Goal: Find contact information: Find contact information

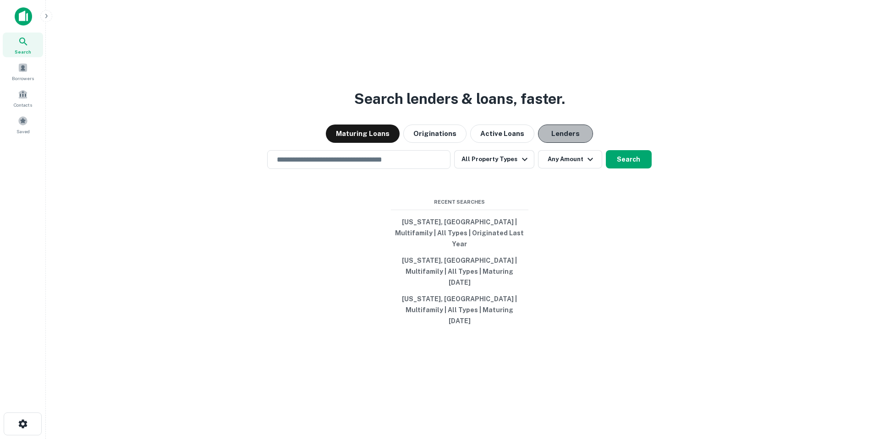
click at [574, 143] on button "Lenders" at bounding box center [565, 134] width 55 height 18
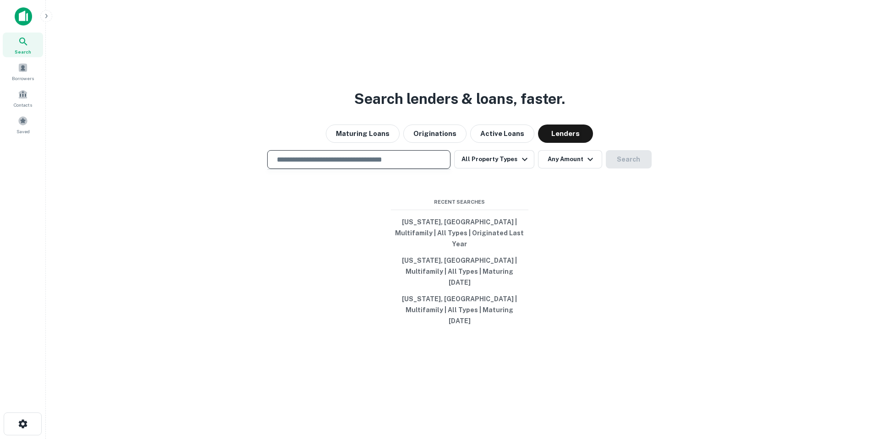
click at [411, 165] on input "text" at bounding box center [358, 159] width 175 height 11
click at [337, 165] on input "text" at bounding box center [358, 159] width 175 height 11
click at [348, 165] on input "text" at bounding box center [358, 159] width 175 height 11
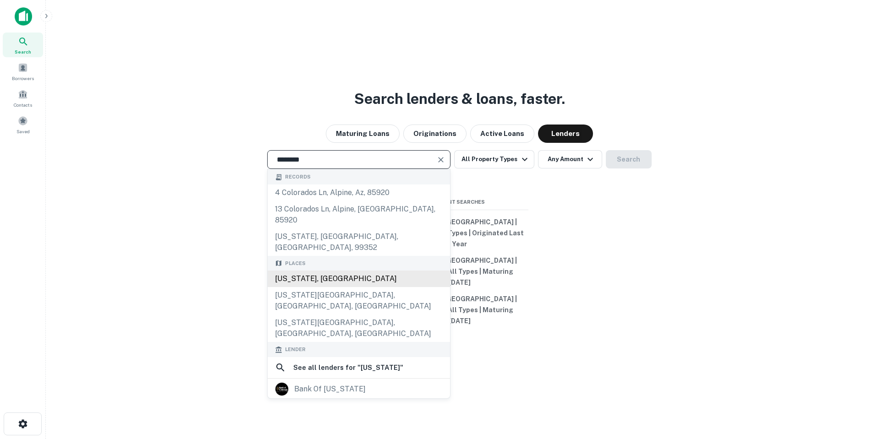
click at [338, 271] on div "Colorado, USA" at bounding box center [359, 279] width 182 height 16
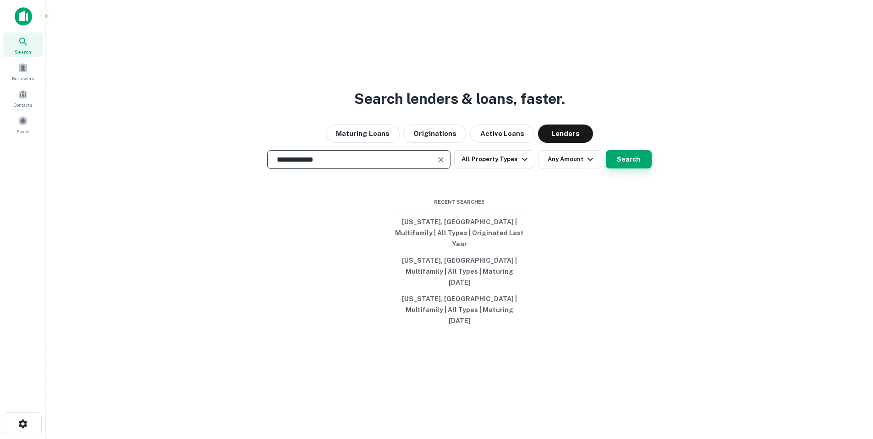
type input "**********"
click at [640, 169] on button "Search" at bounding box center [629, 159] width 46 height 18
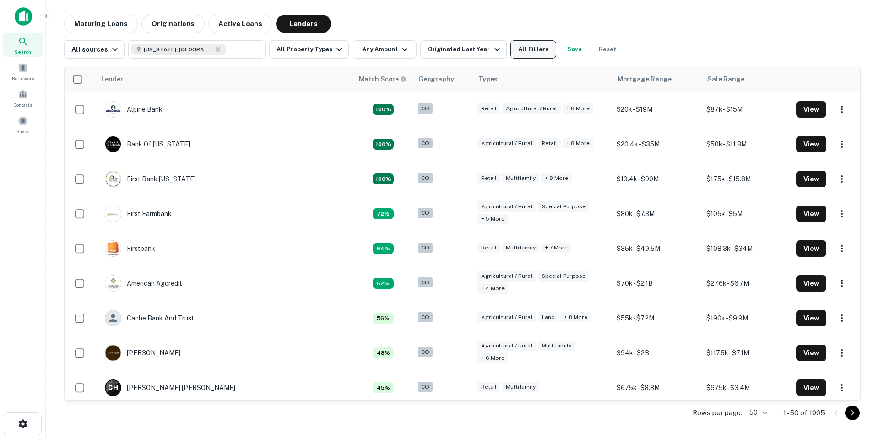
click at [534, 54] on button "All Filters" at bounding box center [534, 49] width 46 height 18
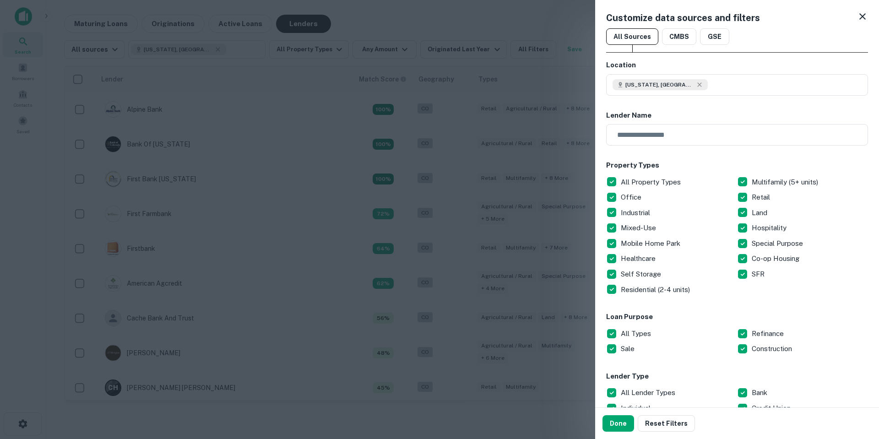
scroll to position [137, 0]
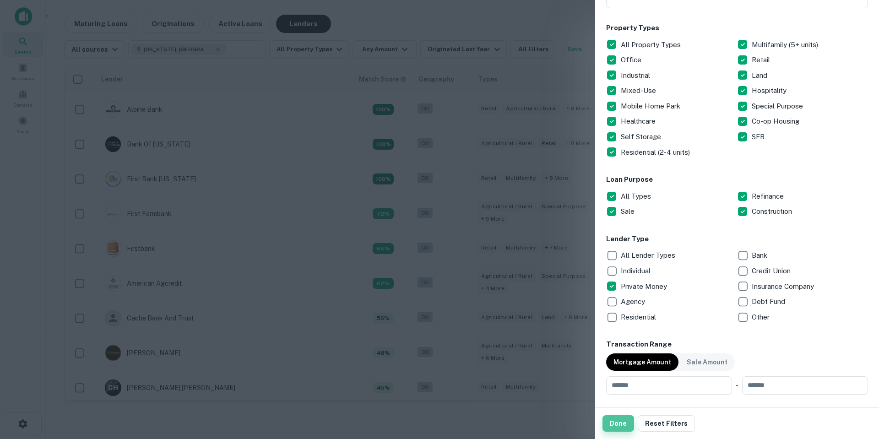
click at [621, 427] on button "Done" at bounding box center [619, 423] width 32 height 16
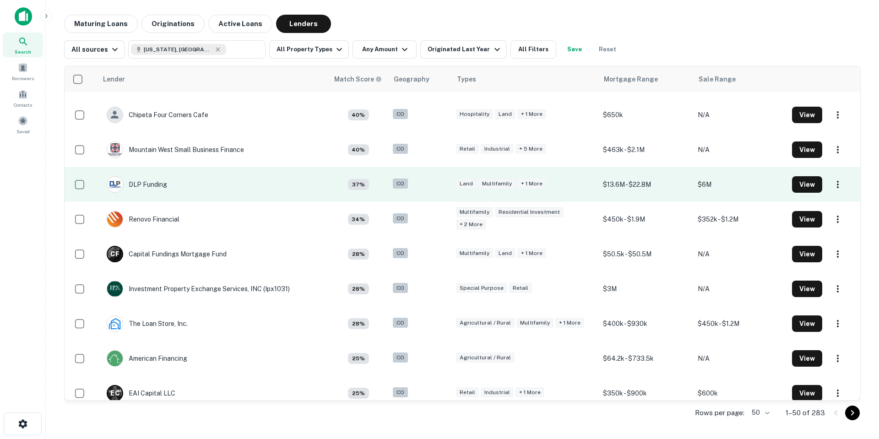
scroll to position [183, 0]
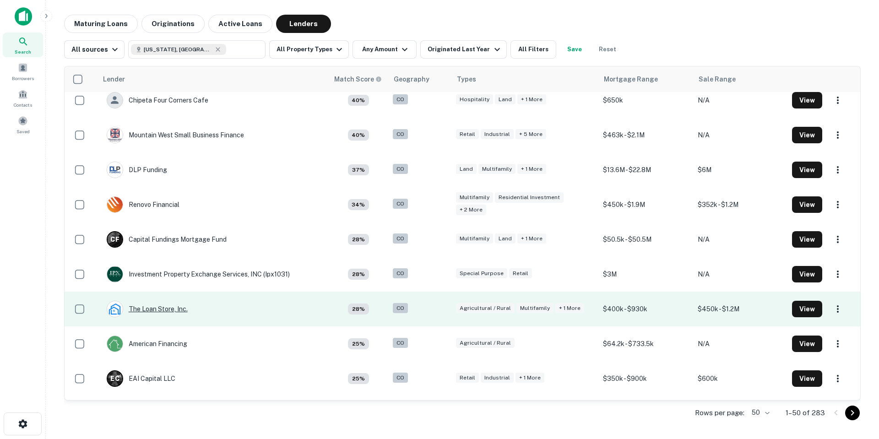
click at [158, 314] on div "The Loan Store, Inc." at bounding box center [147, 309] width 81 height 16
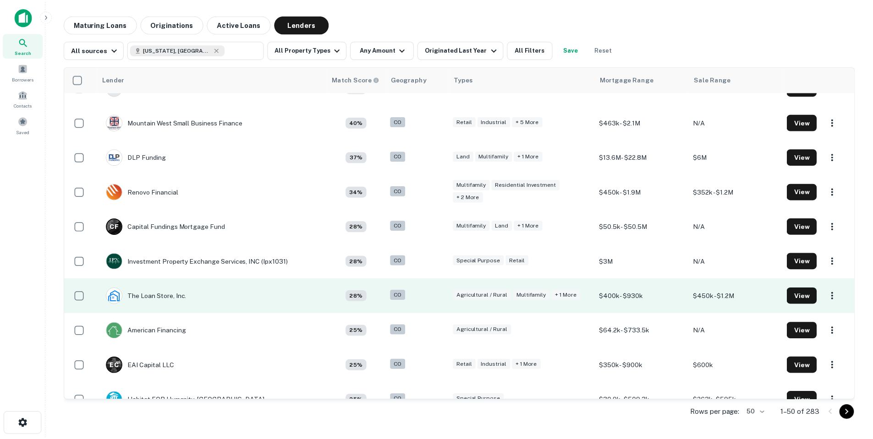
scroll to position [196, 0]
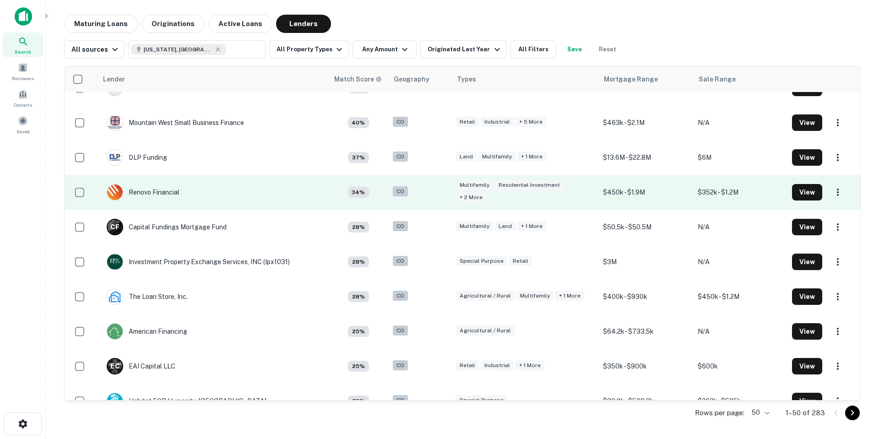
click at [187, 187] on td "Renovo Financial" at bounding box center [213, 192] width 231 height 35
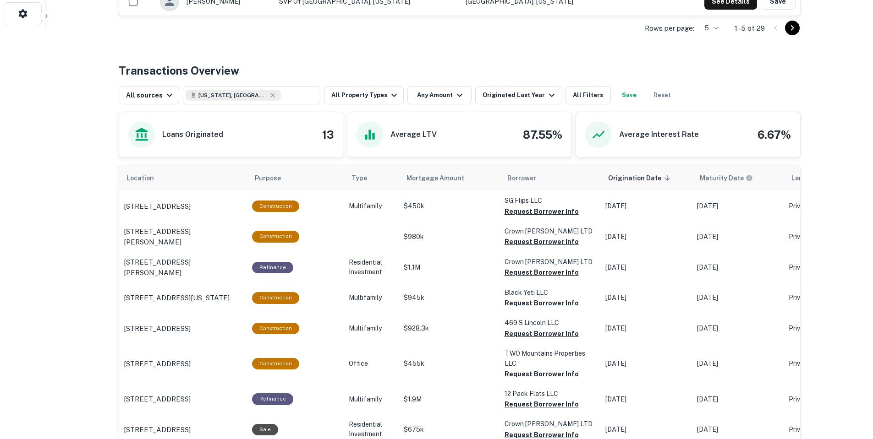
scroll to position [412, 0]
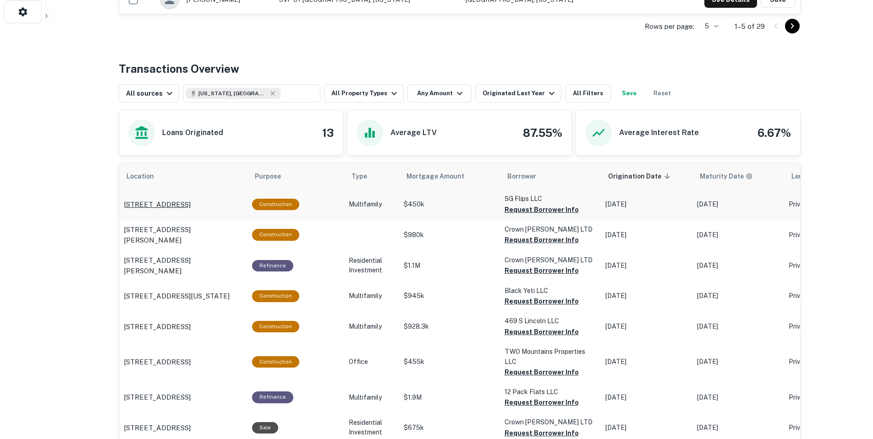
click at [162, 205] on p "969 S Utica St Denver, CO80219" at bounding box center [157, 204] width 67 height 11
click at [192, 237] on p "8803 Circle Dr Westminster, CO80031" at bounding box center [183, 235] width 119 height 22
click at [159, 267] on p "938 Tiffany Pl Longmont, CO80501" at bounding box center [183, 266] width 119 height 22
click at [182, 294] on p "5551 S Delaware St Littleton, CO80120" at bounding box center [177, 296] width 106 height 11
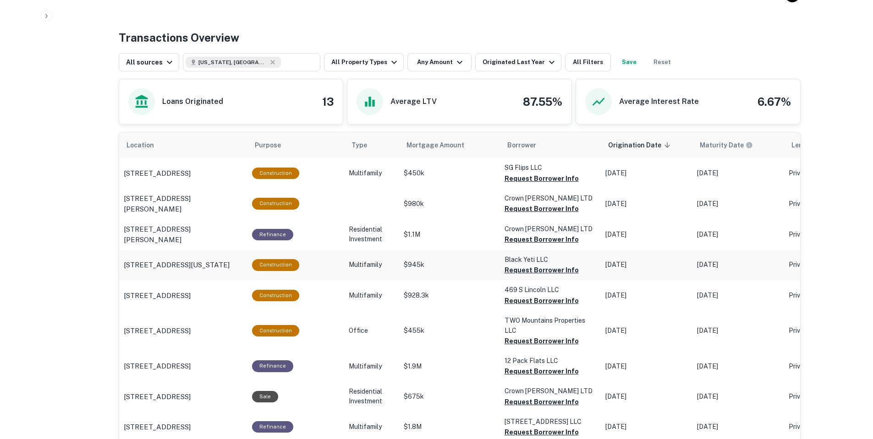
scroll to position [458, 0]
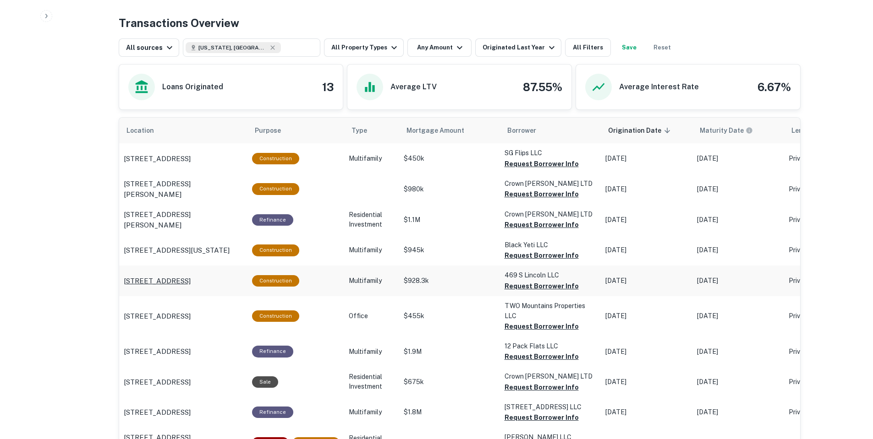
click at [154, 280] on p "457 S Lincoln St Denver, CO80209" at bounding box center [157, 281] width 67 height 11
click at [164, 246] on p "5551 S Delaware St Littleton, CO80120" at bounding box center [177, 250] width 106 height 11
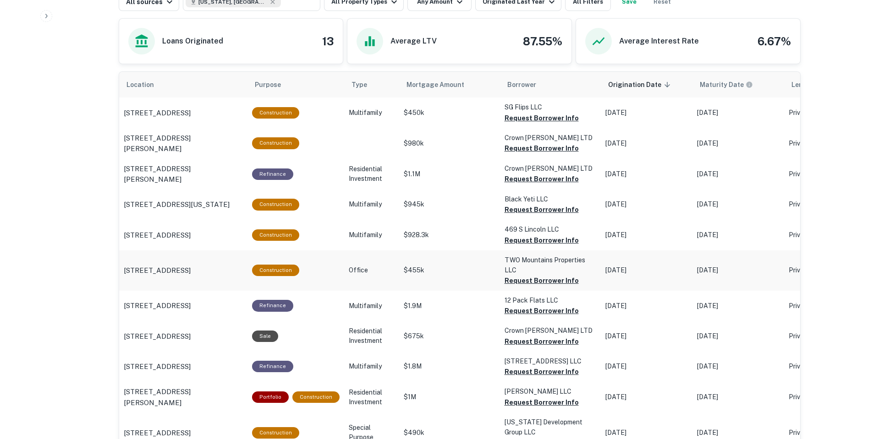
drag, startPoint x: 209, startPoint y: 270, endPoint x: 200, endPoint y: 286, distance: 18.5
click at [191, 270] on p "700 Macon Ave Canon City, CO81212" at bounding box center [157, 270] width 67 height 11
click at [186, 309] on p "3830 Olive St Denver, CO80207" at bounding box center [157, 305] width 67 height 11
click at [183, 333] on p "320 Roosevelt Ave Louisville, CO80027" at bounding box center [157, 336] width 67 height 11
click at [191, 365] on p "2130 Lake Ave Pueblo, CO81004" at bounding box center [157, 366] width 67 height 11
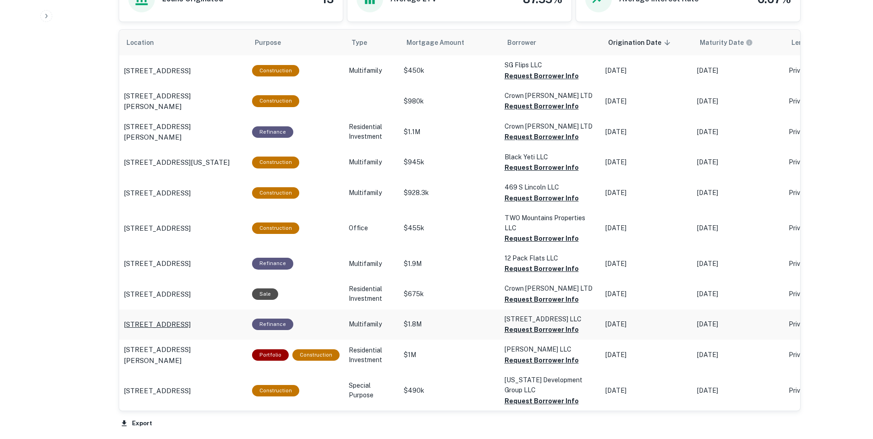
scroll to position [550, 0]
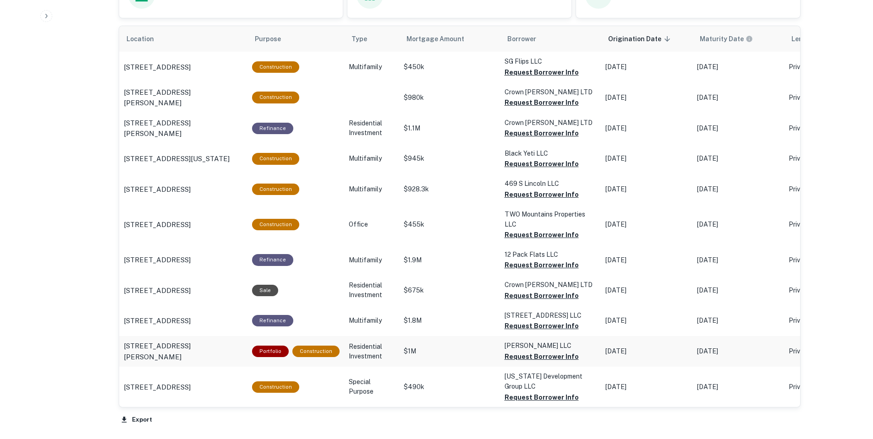
click at [197, 82] on td "2814 N Harrison St Denver, CO80205" at bounding box center [183, 67] width 128 height 30
click at [191, 391] on p "4569 W 52nd Ave Denver, CO80212" at bounding box center [157, 387] width 67 height 11
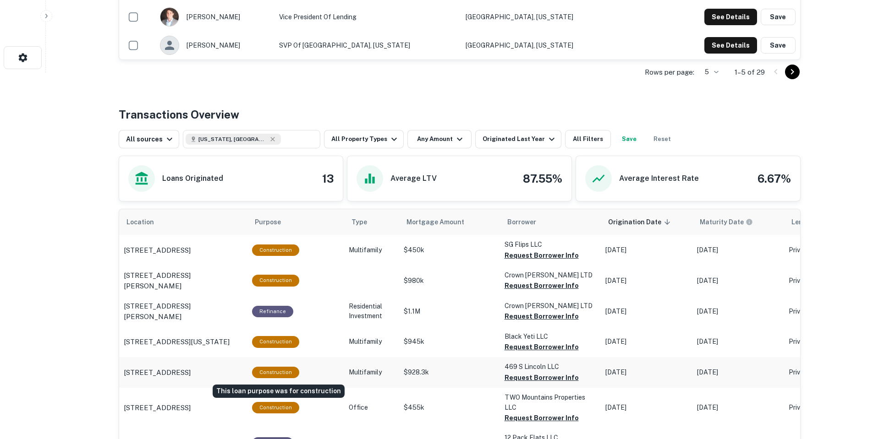
scroll to position [350, 0]
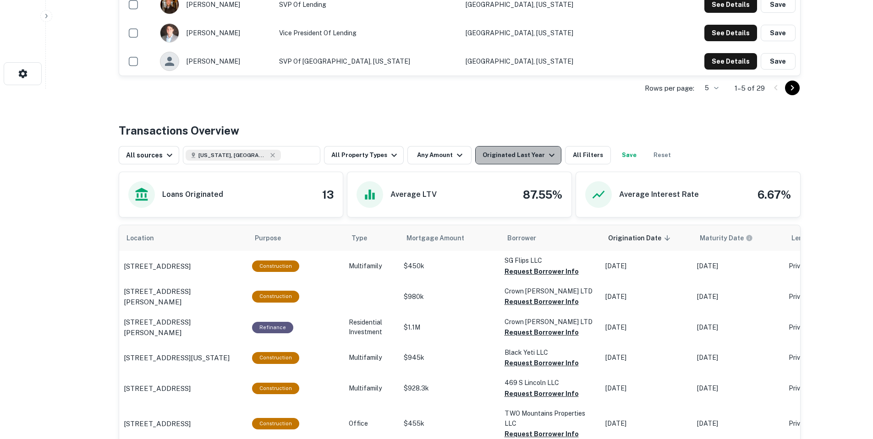
click at [527, 152] on div "Originated Last Year" at bounding box center [519, 155] width 75 height 11
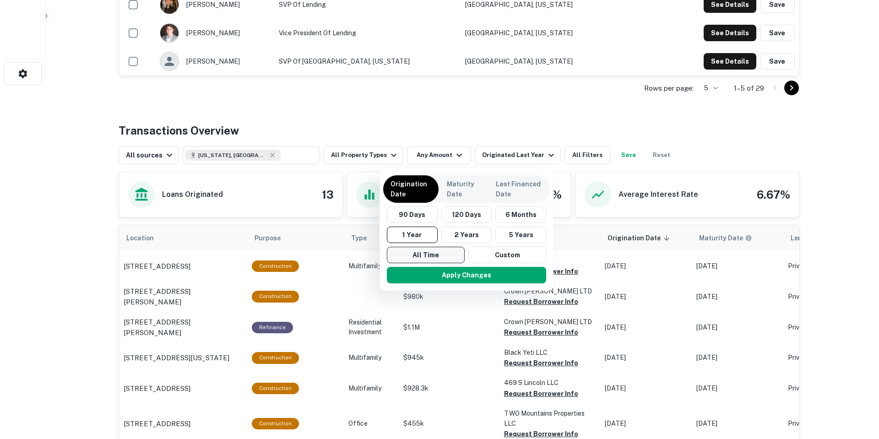
click at [442, 252] on button "All Time" at bounding box center [426, 255] width 78 height 16
click at [458, 275] on button "Apply Changes" at bounding box center [463, 275] width 159 height 16
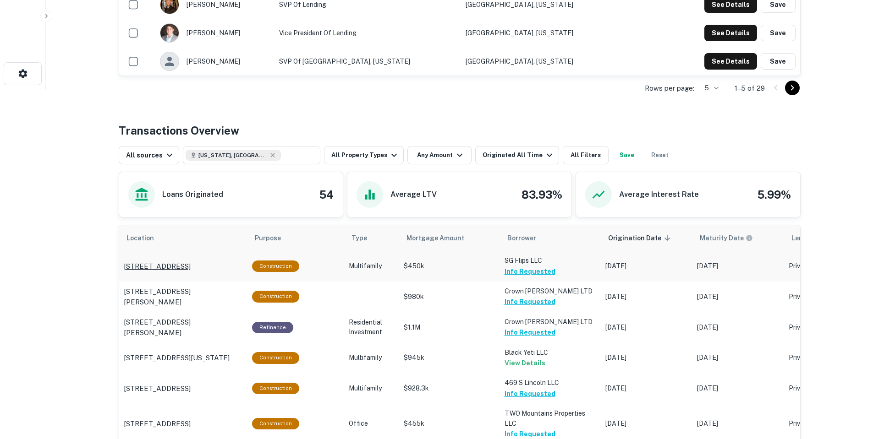
click at [191, 269] on p "969 S Utica St Denver, CO80219" at bounding box center [157, 266] width 67 height 11
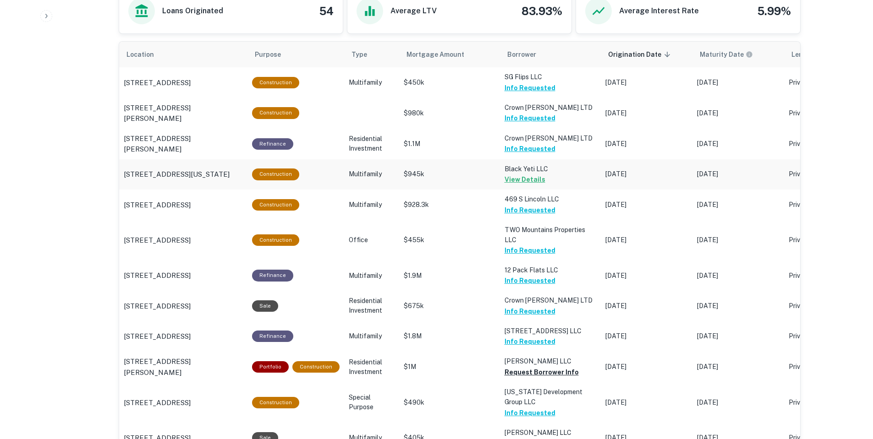
scroll to position [717, 0]
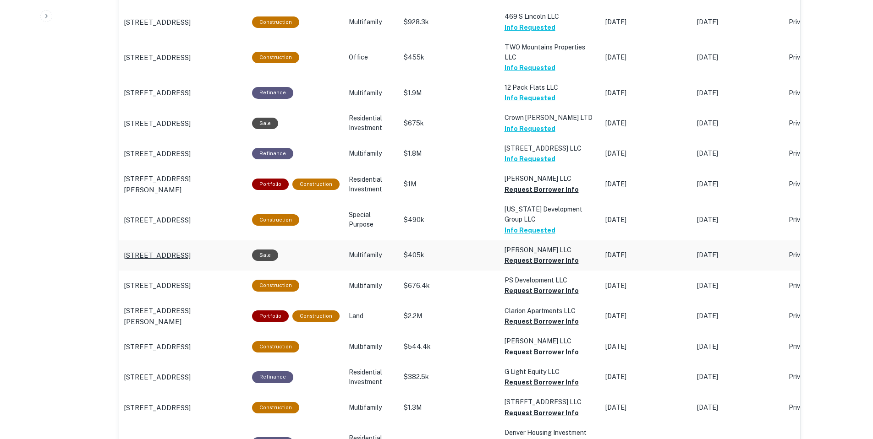
click at [191, 250] on p "1834 Race St Denver, CO80206" at bounding box center [157, 255] width 67 height 11
click at [191, 282] on p "3851 S King St Denver, CO80236" at bounding box center [157, 285] width 67 height 11
click at [198, 312] on p "628 E Clarion Dr Pueblo, CO81007" at bounding box center [183, 317] width 119 height 22
click at [191, 344] on p "900 Winona Ct Denver, CO80204" at bounding box center [157, 347] width 67 height 11
click at [191, 377] on p "125 W Grant Ave Pueblo, CO81004" at bounding box center [157, 377] width 67 height 11
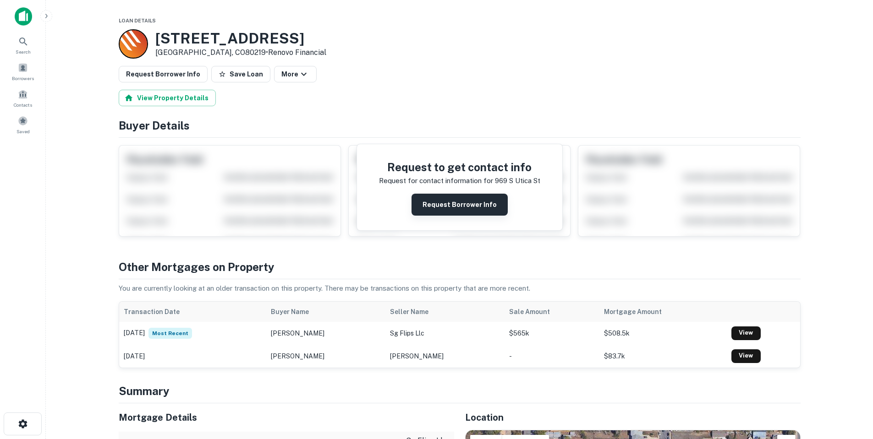
click at [468, 208] on button "Request Borrower Info" at bounding box center [459, 205] width 96 height 22
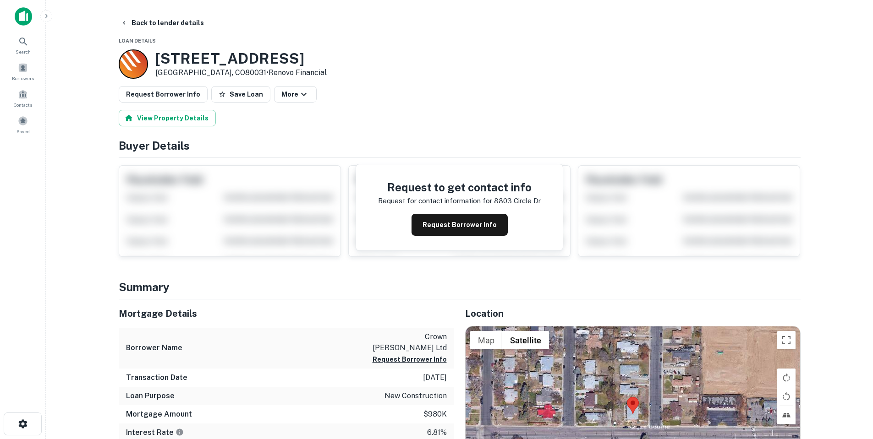
drag, startPoint x: 488, startPoint y: 216, endPoint x: 502, endPoint y: 194, distance: 25.7
click at [488, 217] on button "Request Borrower Info" at bounding box center [459, 225] width 96 height 22
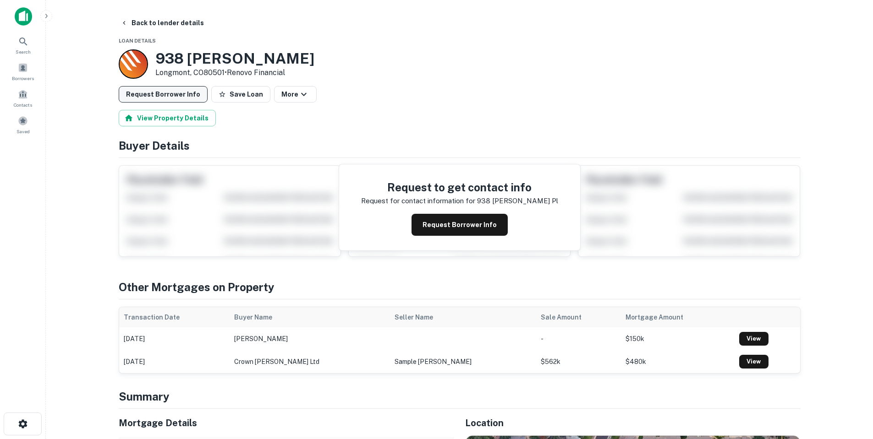
click at [153, 94] on button "Request Borrower Info" at bounding box center [163, 94] width 89 height 16
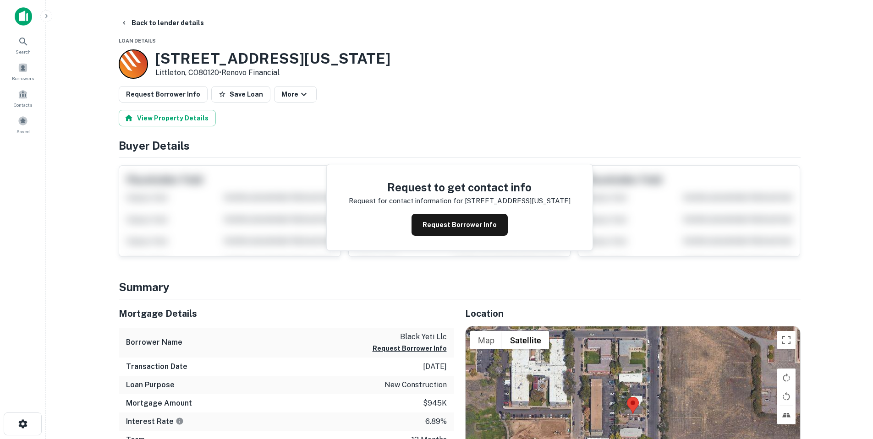
click at [460, 227] on button "Request Borrower Info" at bounding box center [459, 225] width 96 height 22
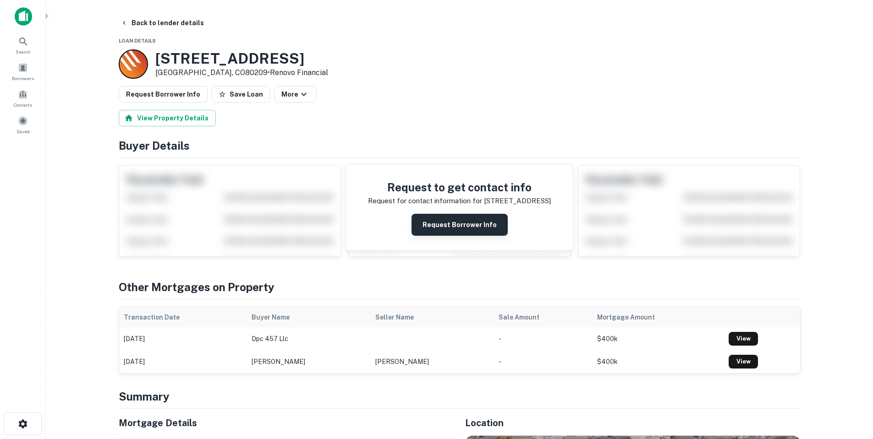
click at [449, 217] on button "Request Borrower Info" at bounding box center [459, 225] width 96 height 22
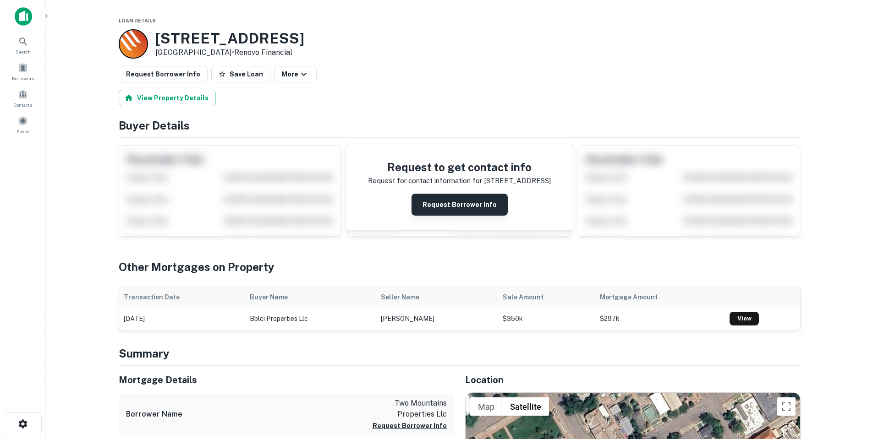
drag, startPoint x: 463, startPoint y: 222, endPoint x: 471, endPoint y: 209, distance: 14.9
click at [464, 221] on div "Request to get contact info Request for contact information for 700 macon ave R…" at bounding box center [459, 187] width 227 height 86
click at [471, 209] on button "Request Borrower Info" at bounding box center [459, 205] width 96 height 22
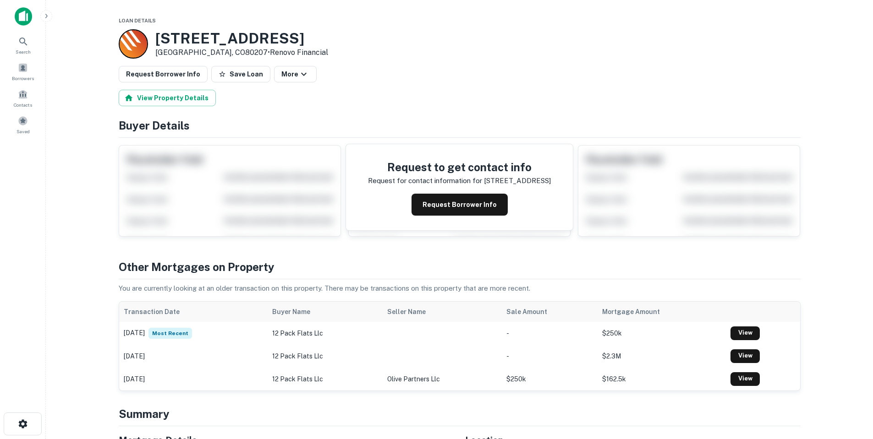
drag, startPoint x: 475, startPoint y: 200, endPoint x: 488, endPoint y: 177, distance: 26.5
click at [475, 199] on button "Request Borrower Info" at bounding box center [459, 205] width 96 height 22
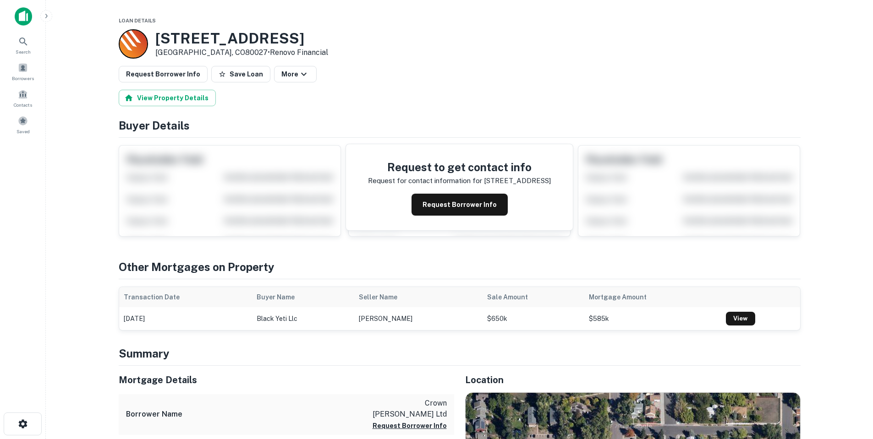
click at [468, 202] on button "Request Borrower Info" at bounding box center [459, 205] width 96 height 22
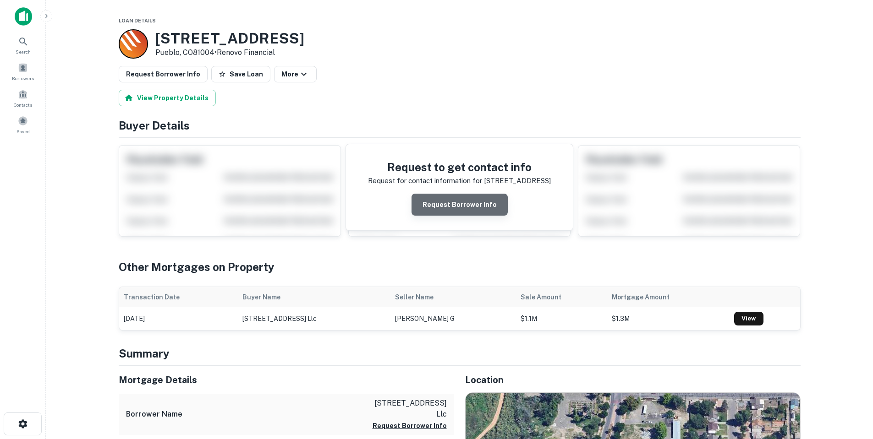
click at [480, 208] on button "Request Borrower Info" at bounding box center [459, 205] width 96 height 22
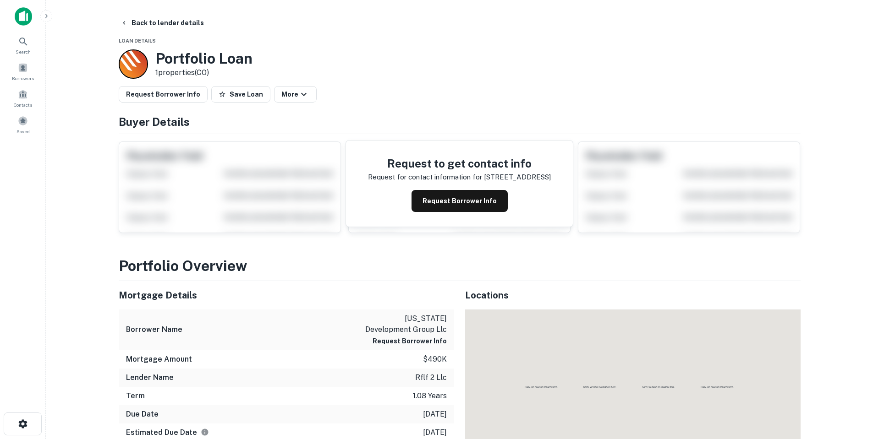
click at [468, 195] on button "Request Borrower Info" at bounding box center [459, 201] width 96 height 22
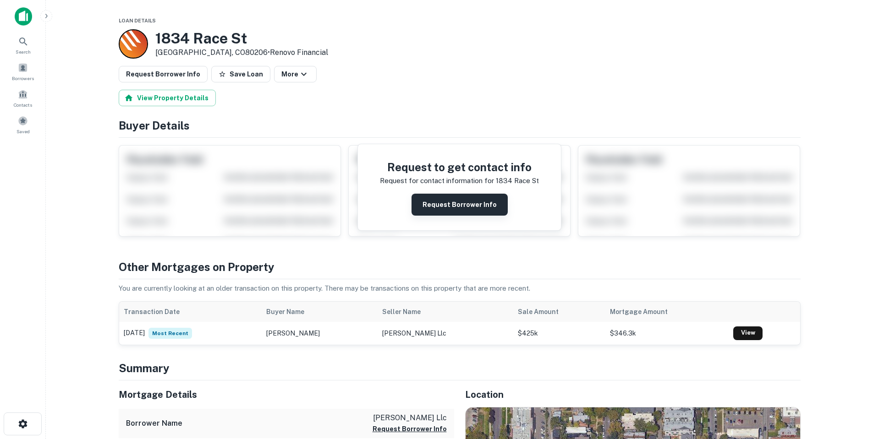
click at [453, 208] on button "Request Borrower Info" at bounding box center [459, 205] width 96 height 22
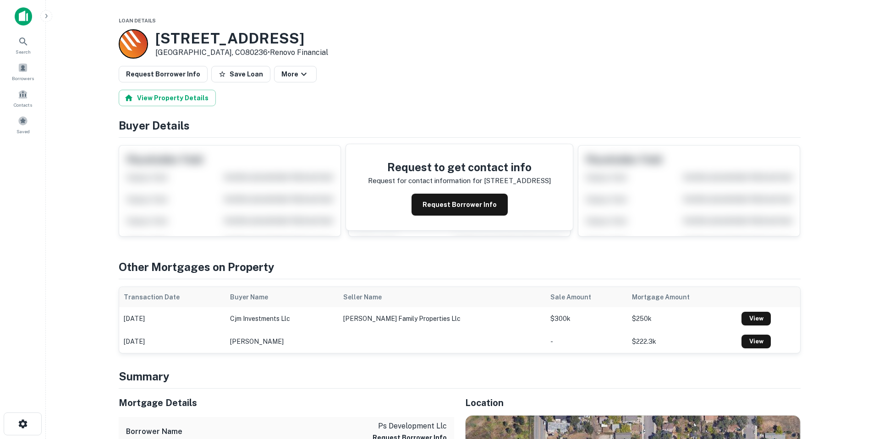
click at [488, 201] on button "Request Borrower Info" at bounding box center [459, 205] width 96 height 22
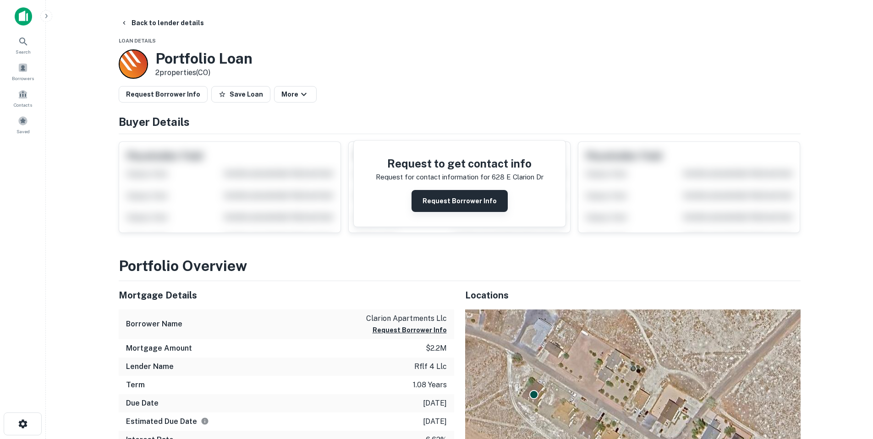
click at [463, 206] on button "Request Borrower Info" at bounding box center [459, 201] width 96 height 22
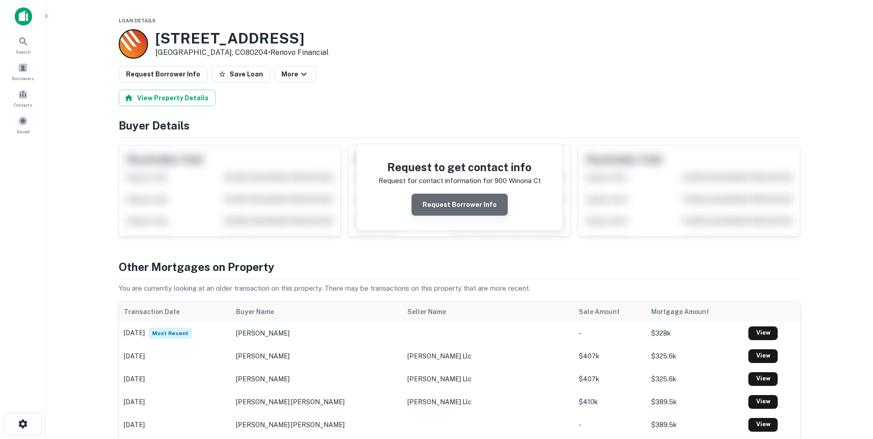
click at [461, 206] on button "Request Borrower Info" at bounding box center [459, 205] width 96 height 22
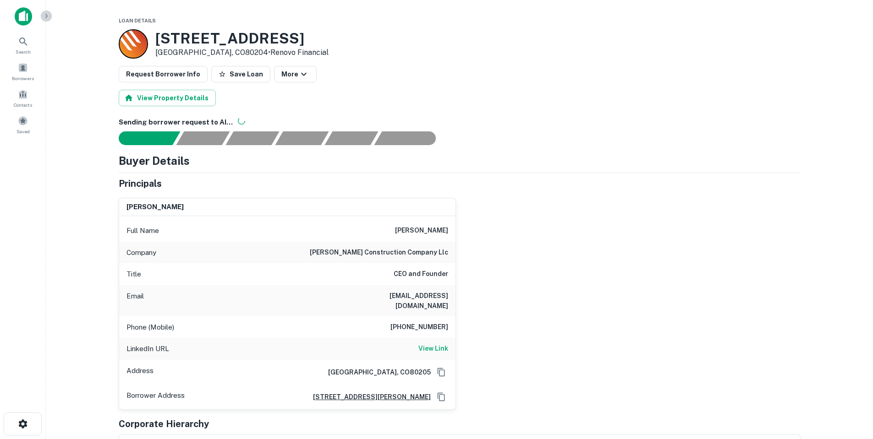
click at [43, 17] on icon "button" at bounding box center [46, 15] width 7 height 7
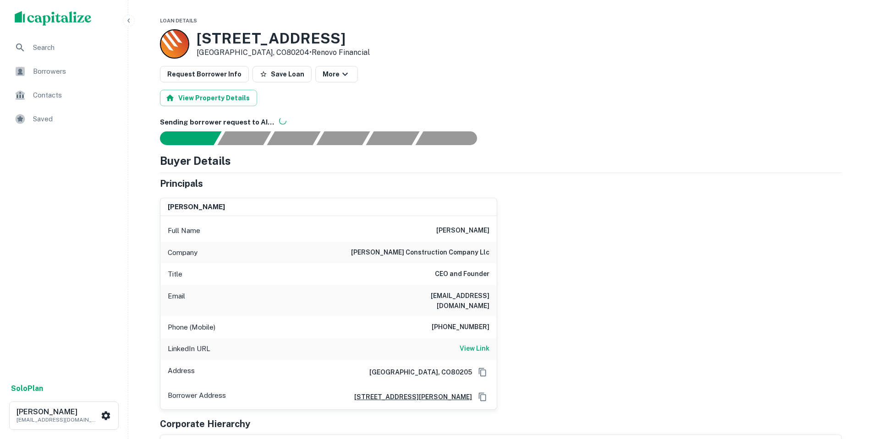
click at [44, 50] on span "Search" at bounding box center [74, 47] width 82 height 11
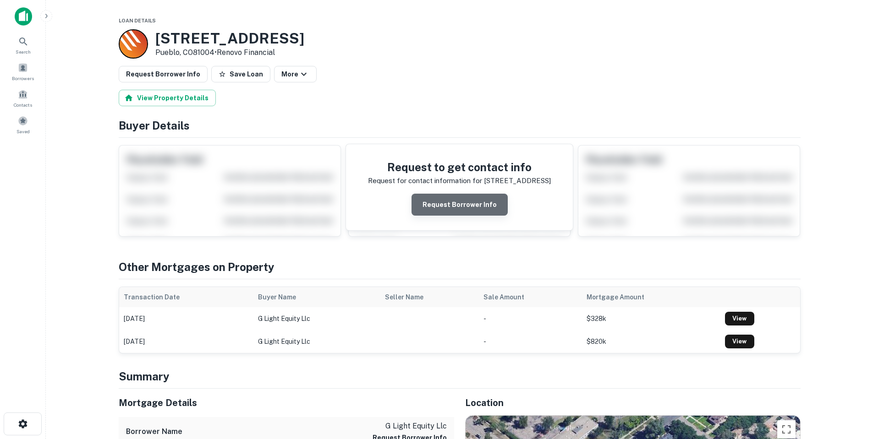
click at [472, 202] on button "Request Borrower Info" at bounding box center [459, 205] width 96 height 22
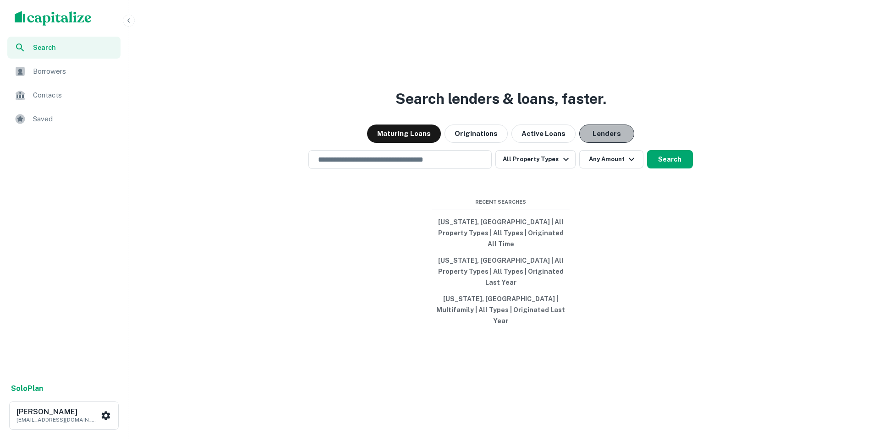
click at [603, 143] on button "Lenders" at bounding box center [606, 134] width 55 height 18
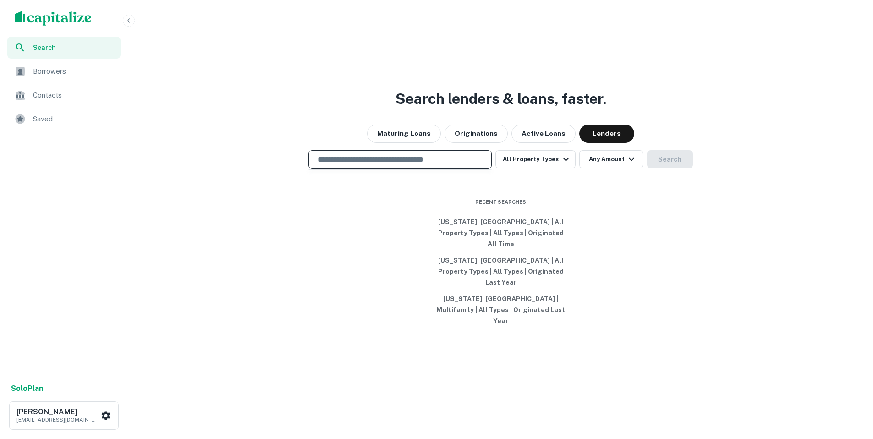
click at [437, 165] on input "text" at bounding box center [399, 159] width 175 height 11
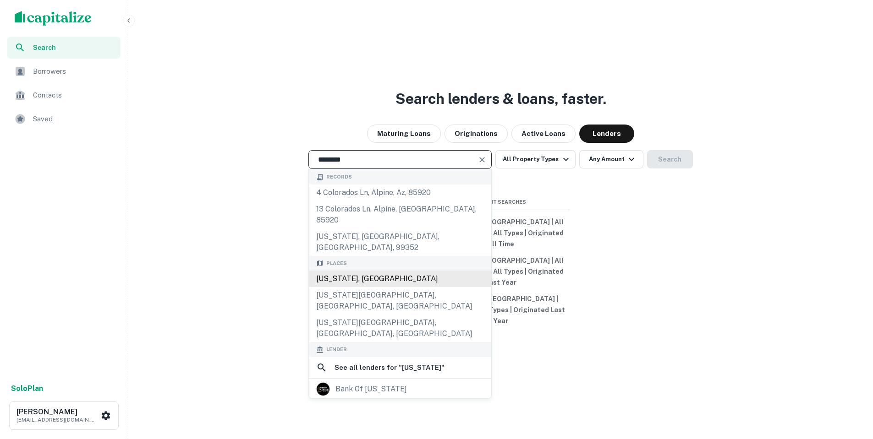
type input "**********"
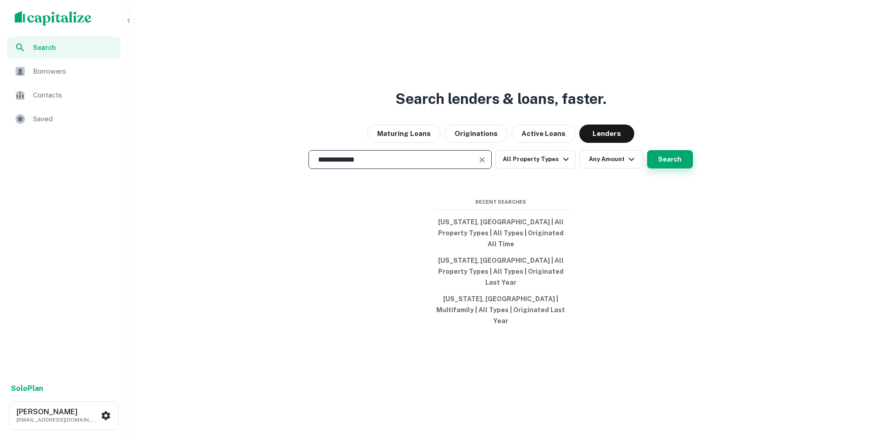
click at [666, 169] on button "Search" at bounding box center [670, 159] width 46 height 18
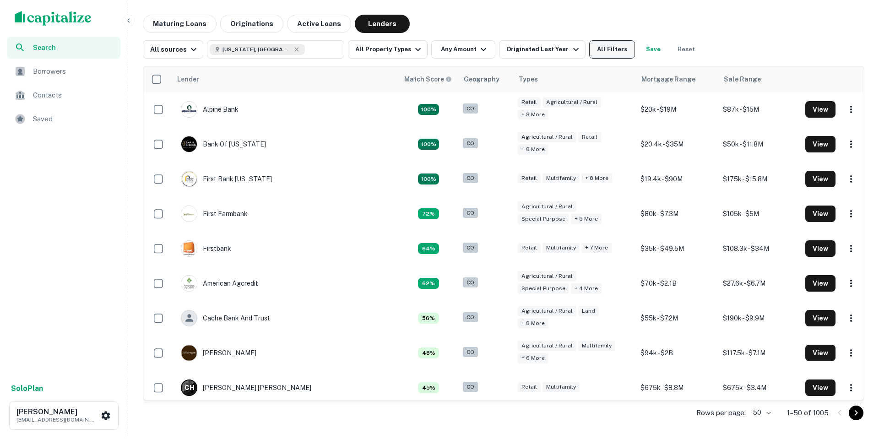
click at [616, 48] on button "All Filters" at bounding box center [613, 49] width 46 height 18
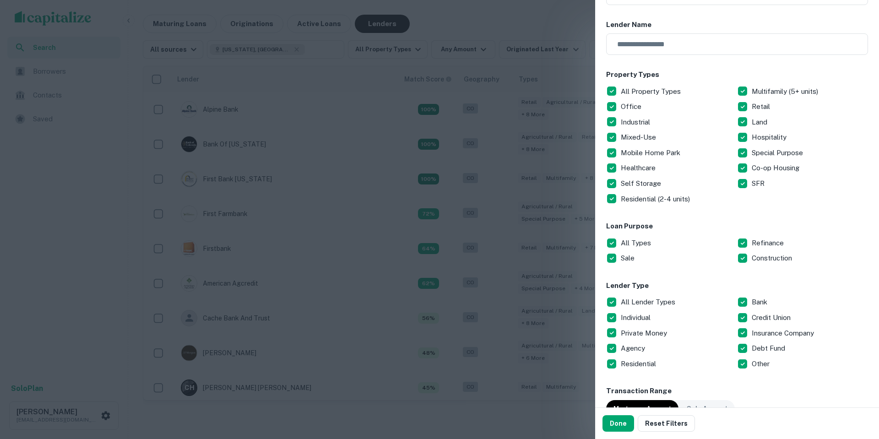
scroll to position [92, 0]
click at [622, 425] on button "Done" at bounding box center [619, 423] width 32 height 16
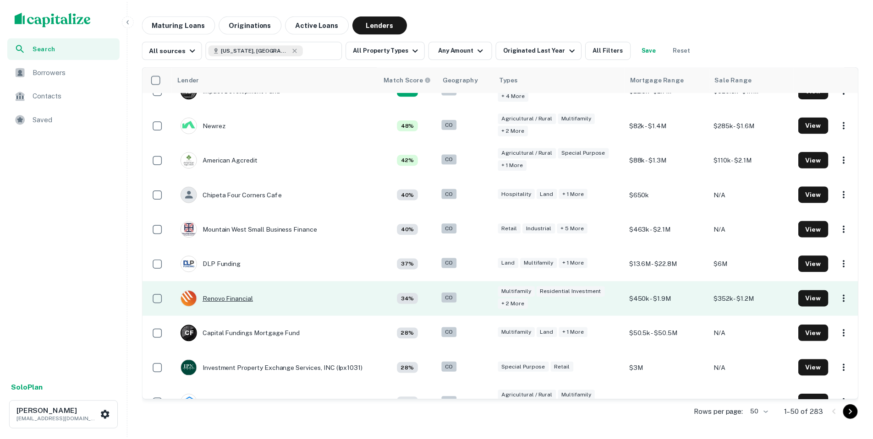
scroll to position [92, 0]
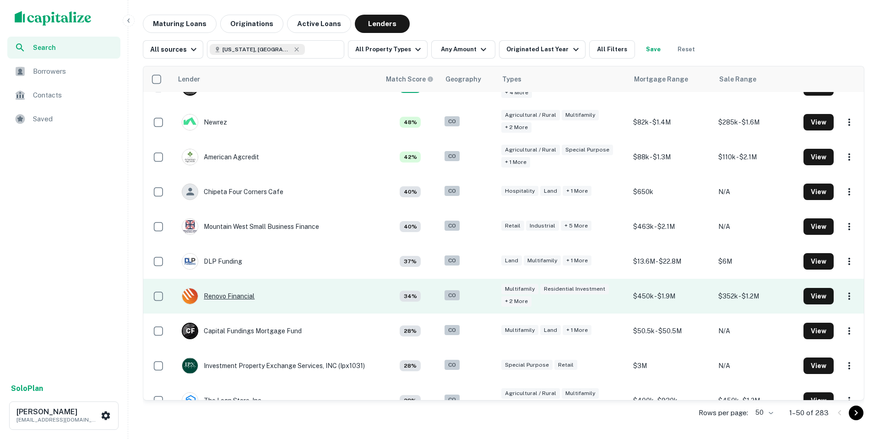
click at [240, 301] on div "Renovo Financial" at bounding box center [218, 296] width 73 height 16
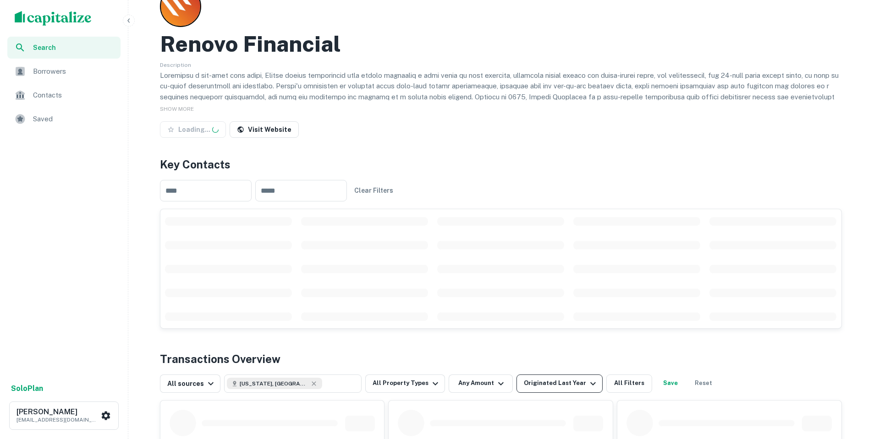
scroll to position [137, 0]
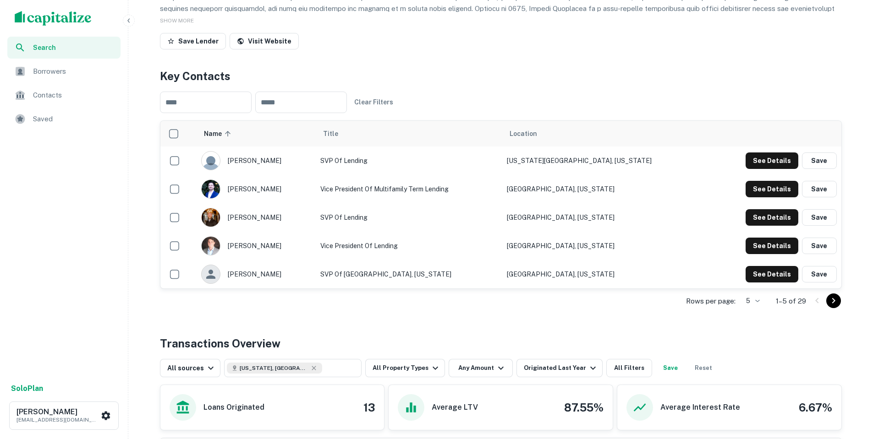
click at [562, 354] on div "All sources Colorado, USA ​ All Property Types Any Amount Originated Last Year …" at bounding box center [501, 365] width 682 height 26
click at [568, 365] on div "Originated Last Year" at bounding box center [561, 368] width 75 height 11
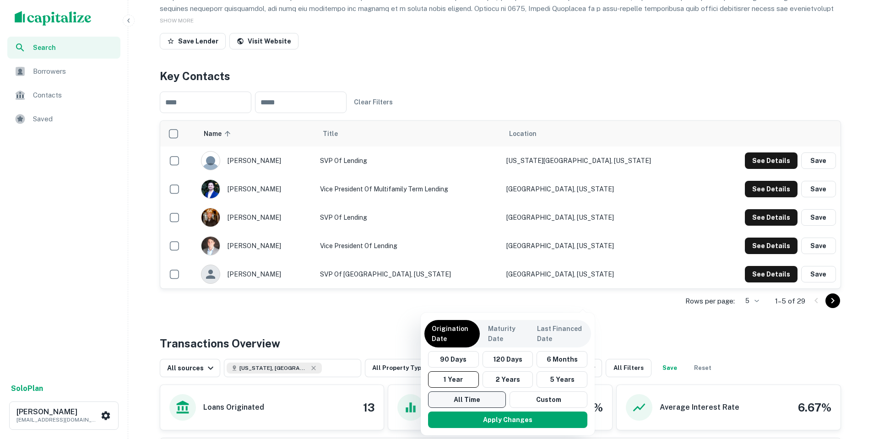
click at [491, 399] on button "All Time" at bounding box center [467, 400] width 78 height 16
click at [519, 421] on button "Apply Changes" at bounding box center [505, 420] width 159 height 16
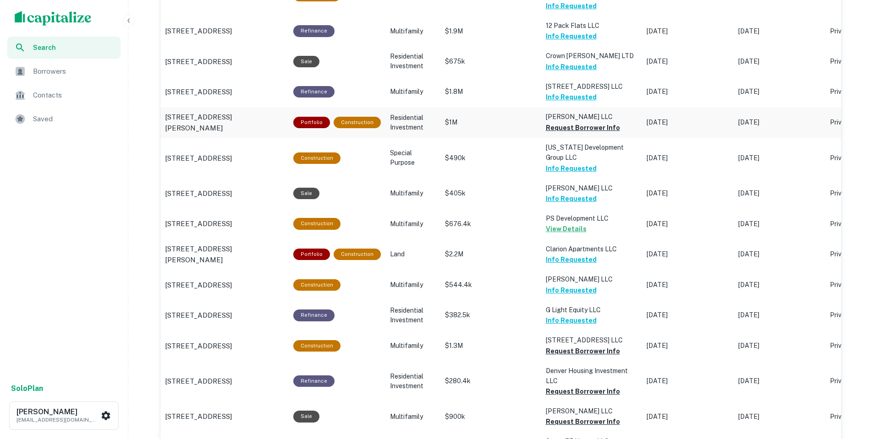
scroll to position [825, 0]
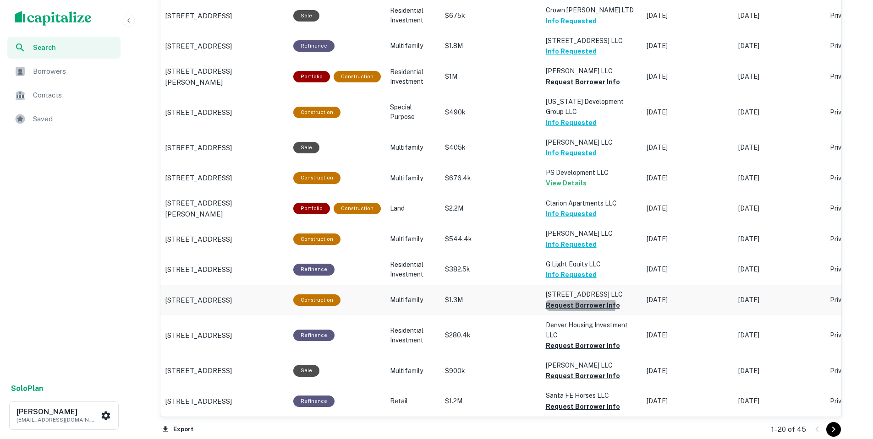
click at [564, 87] on button "Request Borrower Info" at bounding box center [583, 81] width 74 height 11
click at [586, 87] on button "Request Borrower Info" at bounding box center [583, 81] width 74 height 11
click at [582, 87] on button "Request Borrower Info" at bounding box center [583, 81] width 74 height 11
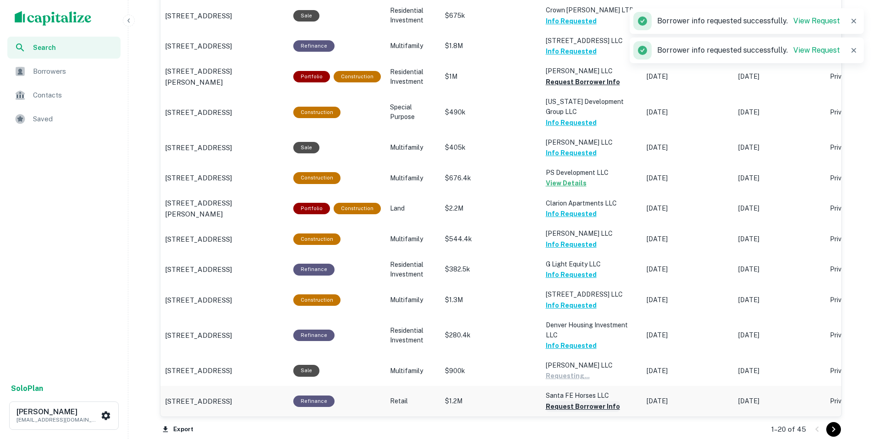
click at [586, 87] on button "Request Borrower Info" at bounding box center [583, 81] width 74 height 11
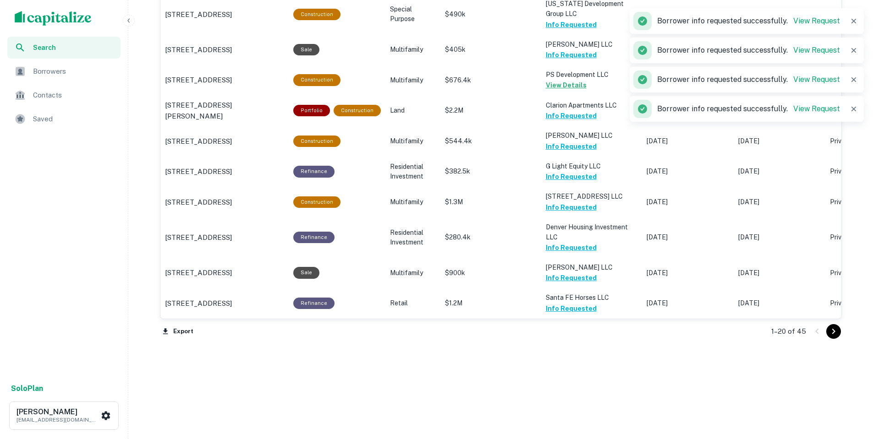
scroll to position [877, 0]
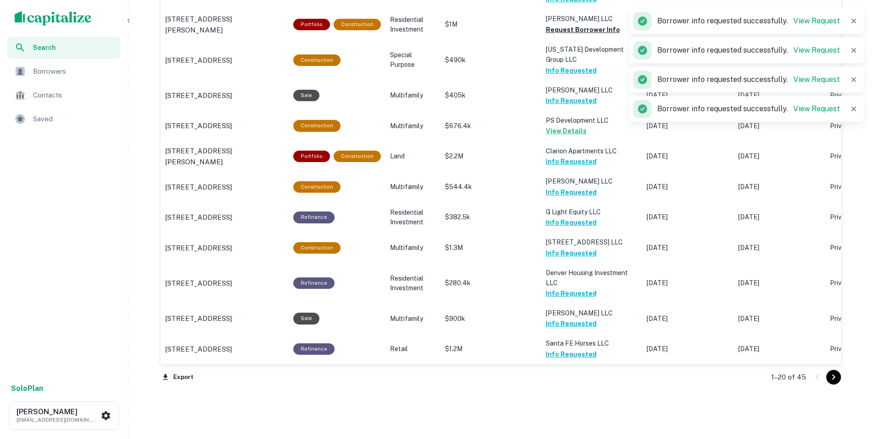
click at [825, 375] on div at bounding box center [824, 377] width 31 height 15
click at [852, 21] on icon "button" at bounding box center [853, 20] width 9 height 9
click at [851, 21] on icon "button" at bounding box center [853, 20] width 9 height 9
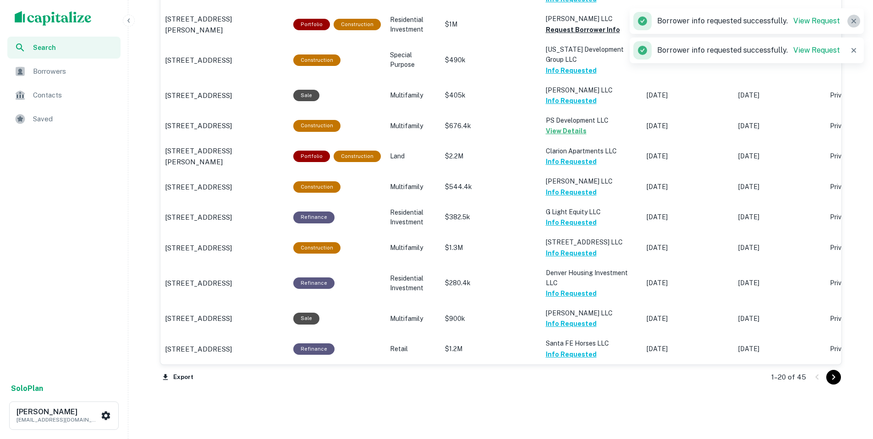
click at [857, 22] on icon "button" at bounding box center [853, 20] width 9 height 9
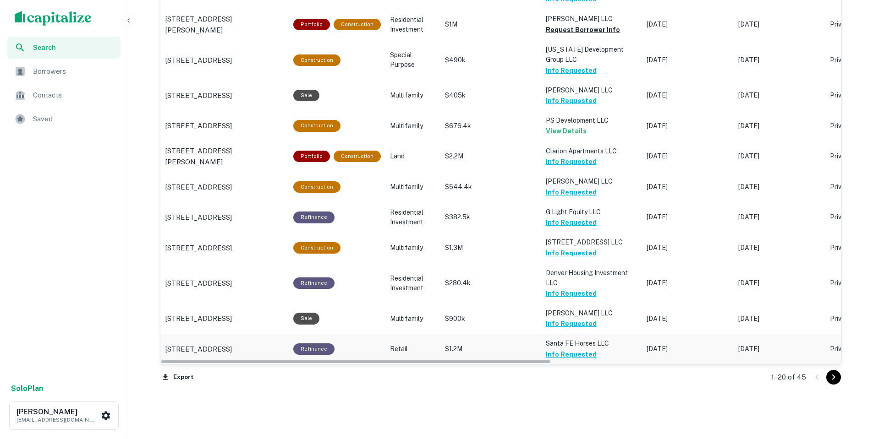
scroll to position [923, 0]
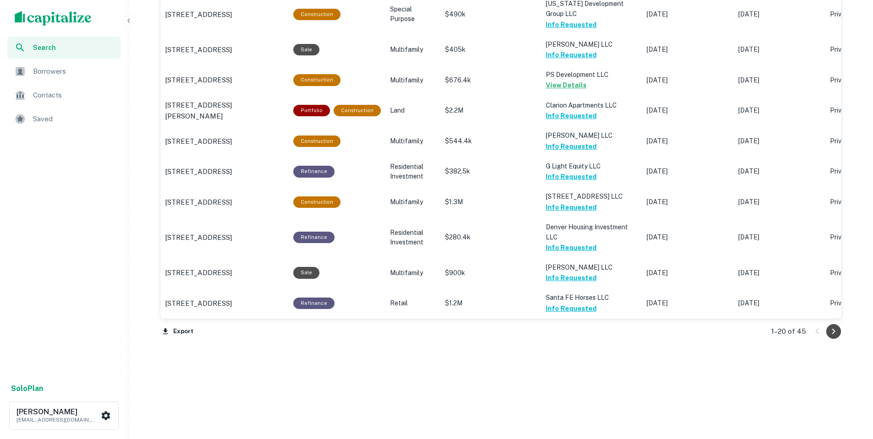
click at [833, 332] on icon "Go to next page" at bounding box center [833, 331] width 11 height 11
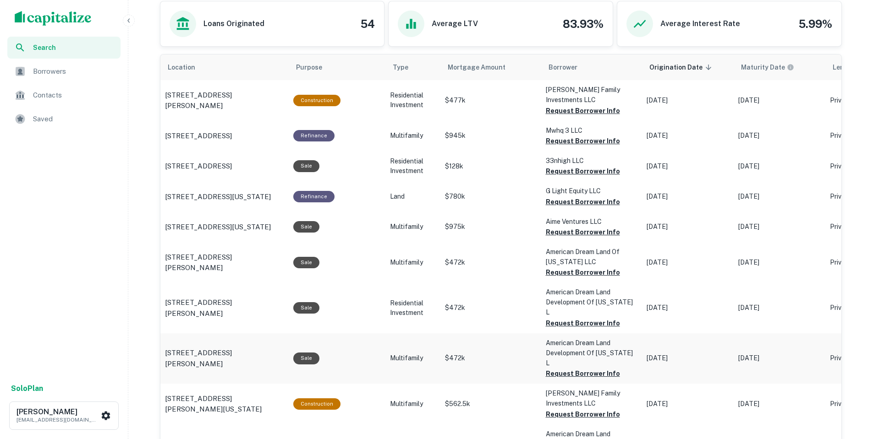
scroll to position [510, 0]
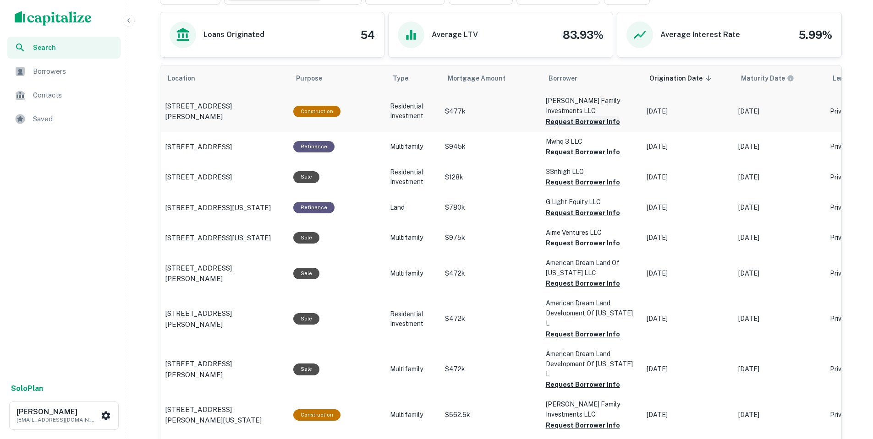
click at [595, 120] on button "Request Borrower Info" at bounding box center [583, 121] width 74 height 11
click at [590, 127] on button "Request Borrower Info" at bounding box center [568, 121] width 44 height 11
click at [590, 158] on button "Request Borrower Info" at bounding box center [583, 152] width 74 height 11
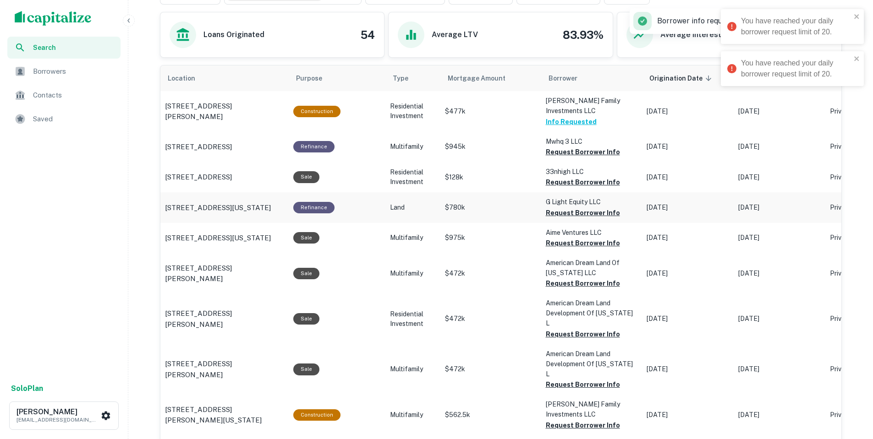
click at [595, 131] on td "G Light Equity LLC Request Borrower Info" at bounding box center [591, 111] width 101 height 40
click at [857, 19] on icon "close" at bounding box center [856, 16] width 6 height 7
click at [857, 59] on icon "close" at bounding box center [856, 58] width 6 height 7
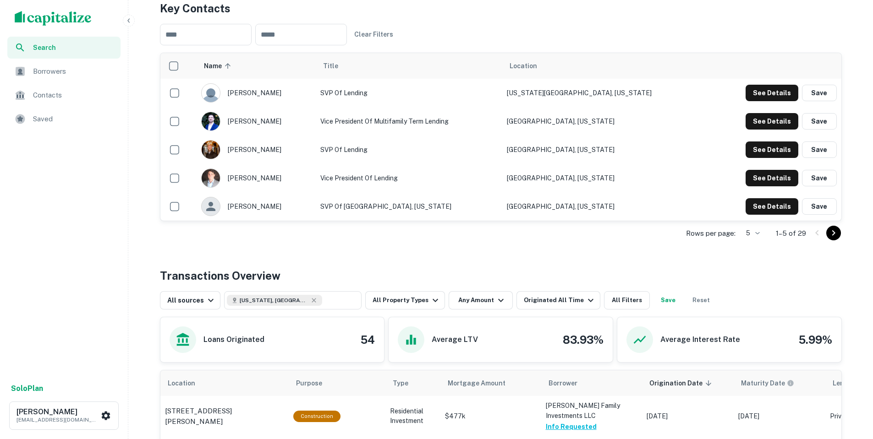
scroll to position [98, 0]
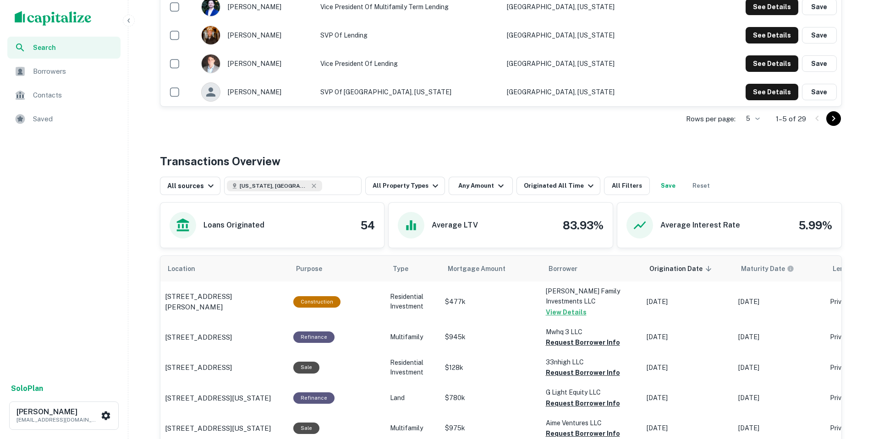
scroll to position [314, 0]
